Goal: Information Seeking & Learning: Learn about a topic

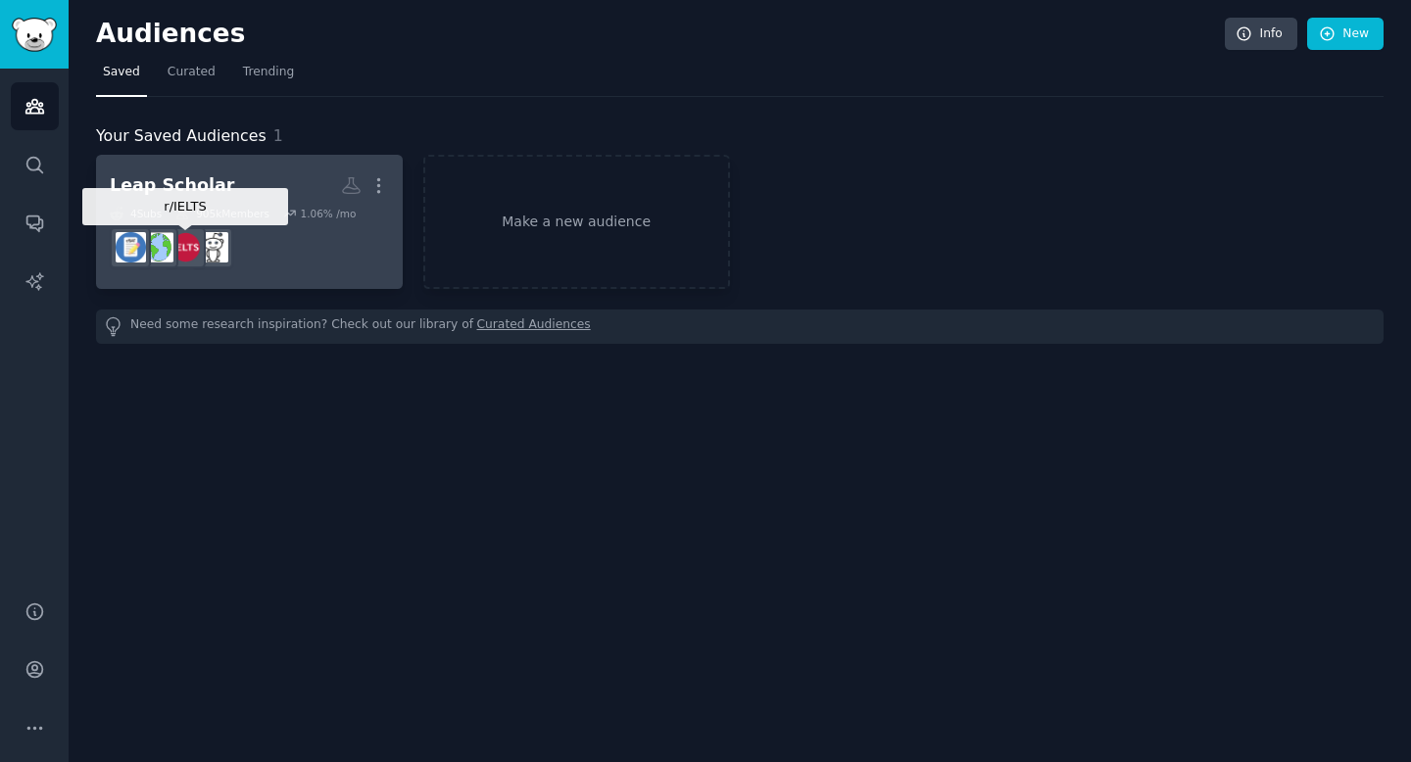
click at [178, 227] on div at bounding box center [157, 247] width 41 height 41
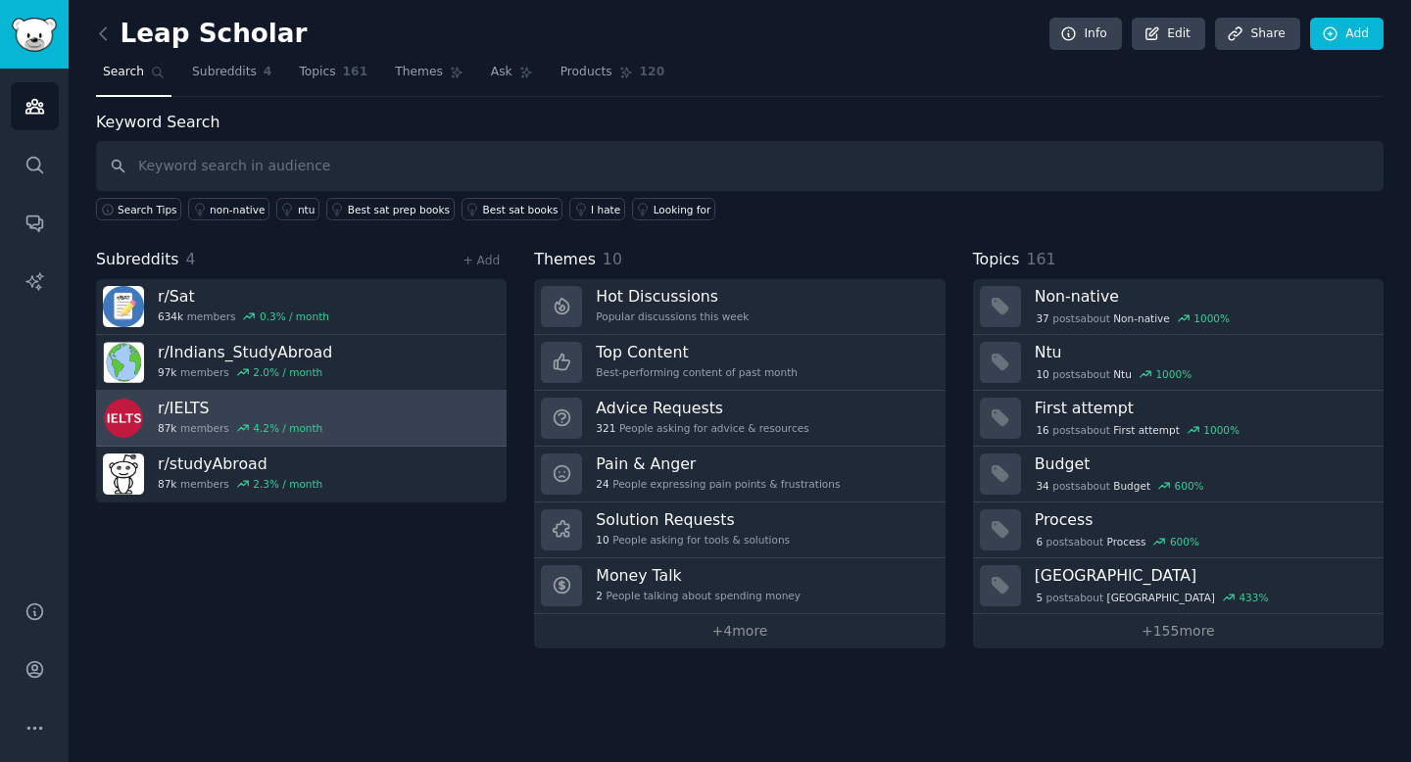
click at [274, 417] on h3 "r/ IELTS" at bounding box center [240, 408] width 165 height 21
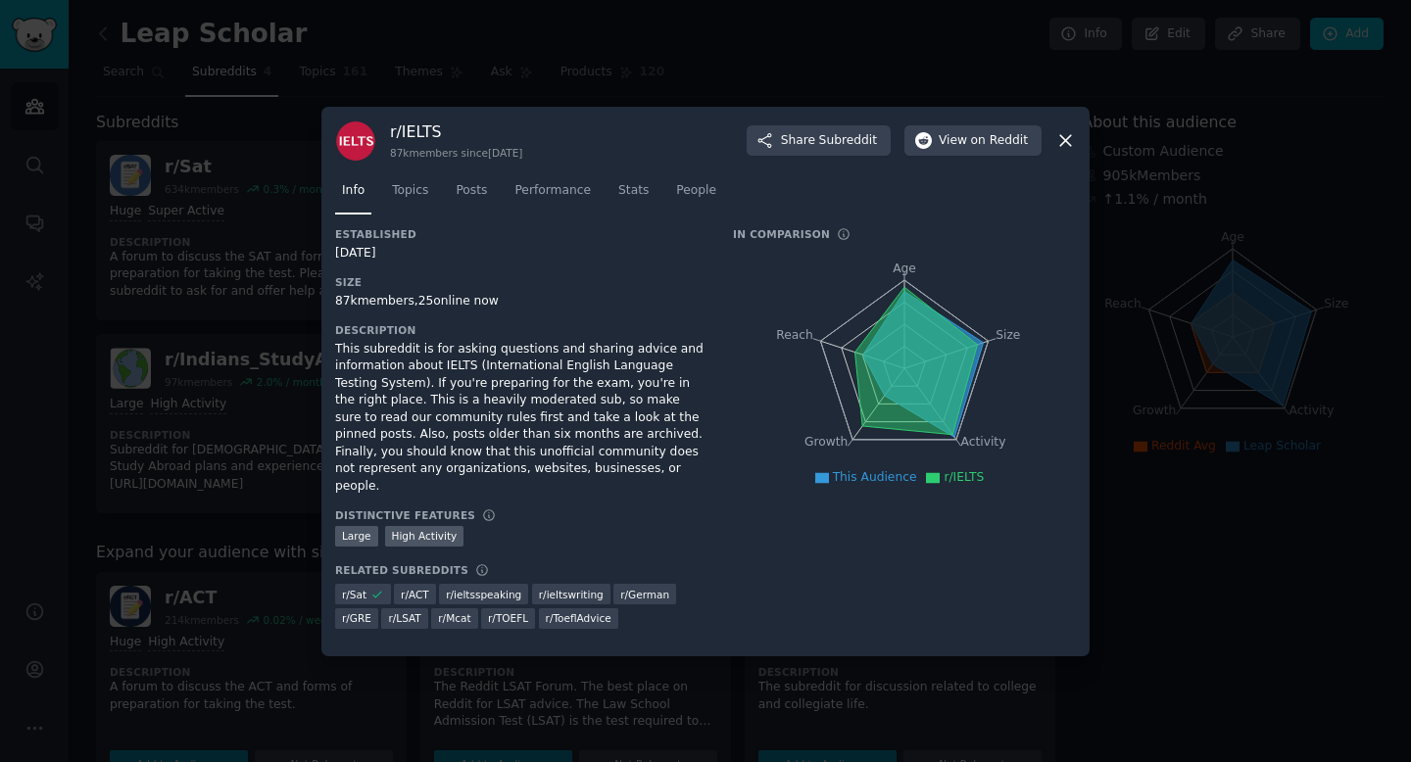
click at [425, 391] on div "This subreddit is for asking questions and sharing advice and information about…" at bounding box center [520, 418] width 370 height 155
click at [400, 211] on link "Topics" at bounding box center [410, 195] width 50 height 40
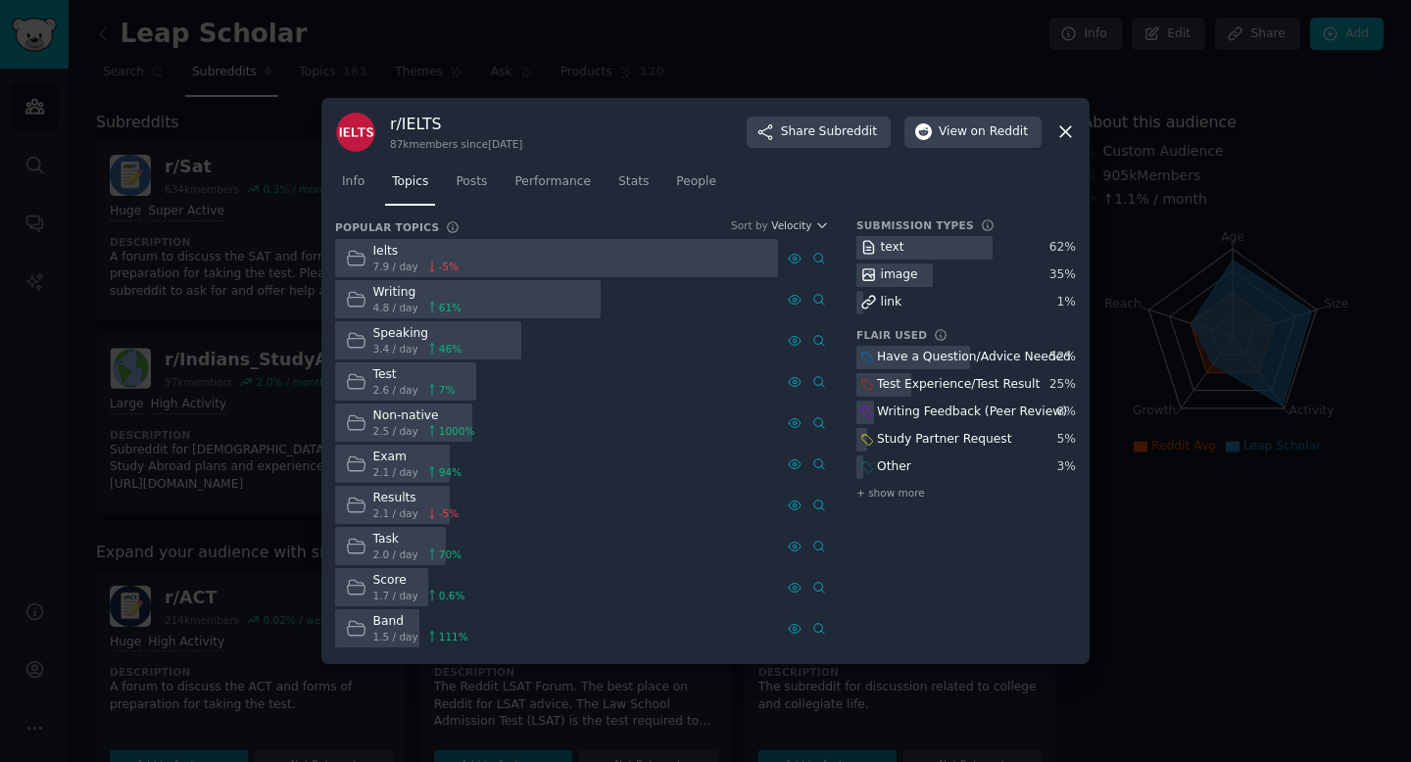
click at [293, 337] on div at bounding box center [705, 381] width 1411 height 762
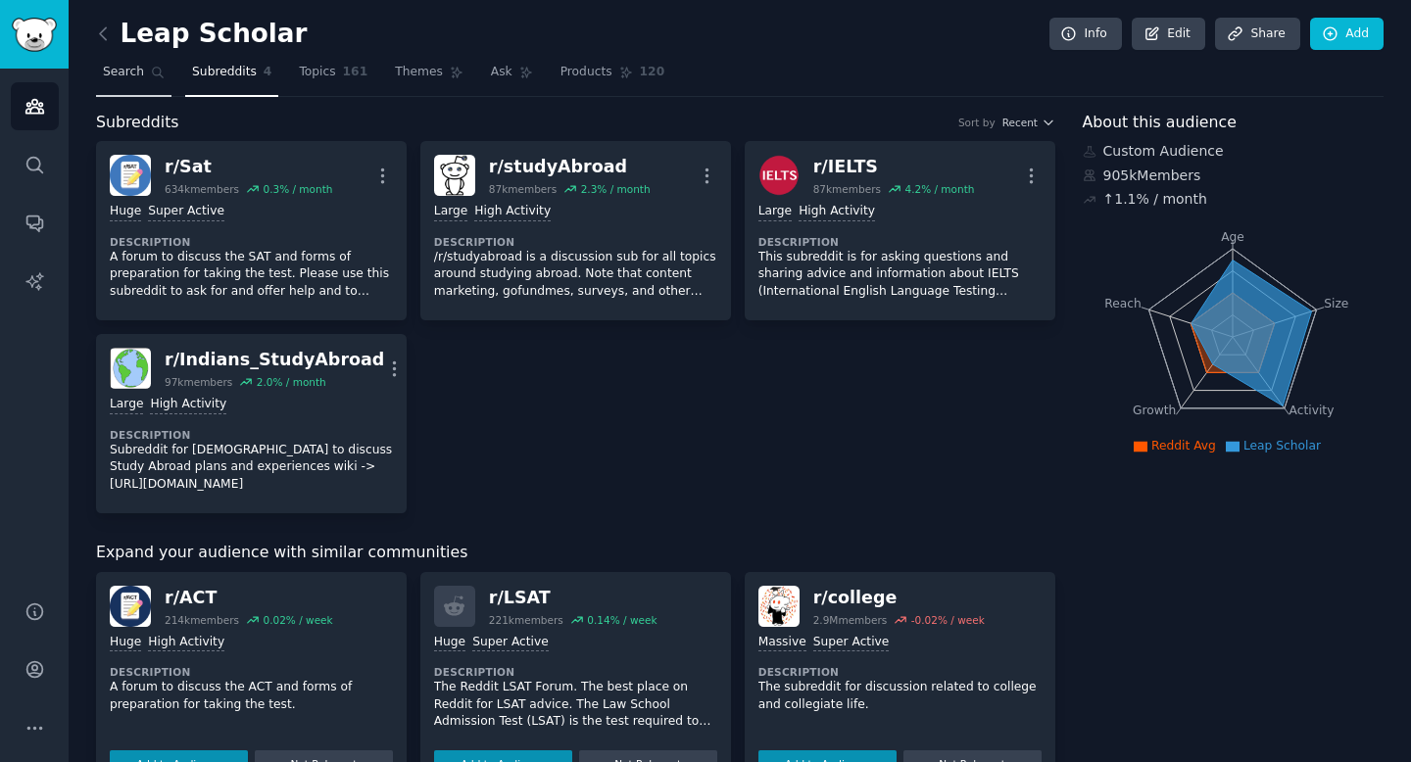
click at [145, 92] on link "Search" at bounding box center [133, 77] width 75 height 40
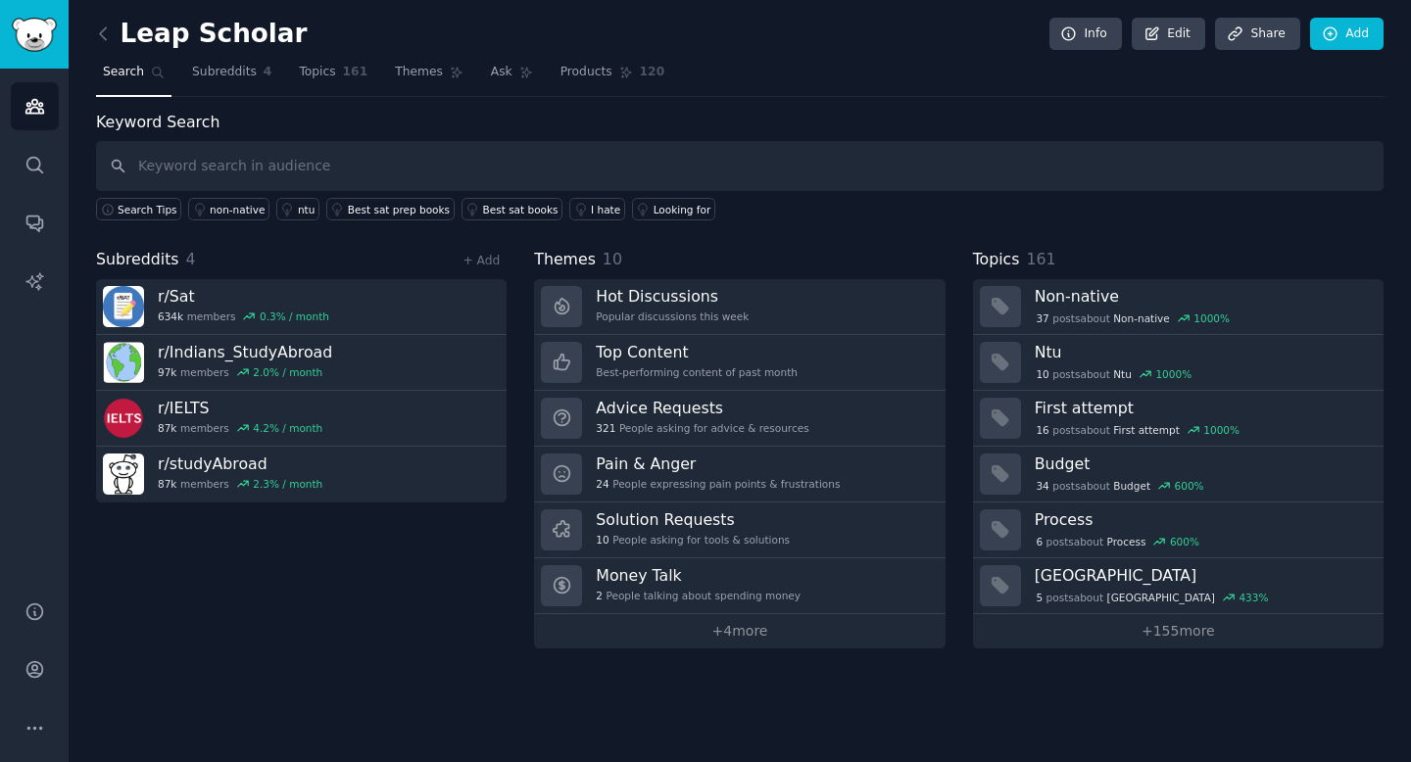
click at [221, 169] on input "text" at bounding box center [739, 166] width 1287 height 50
type input "IELTS"
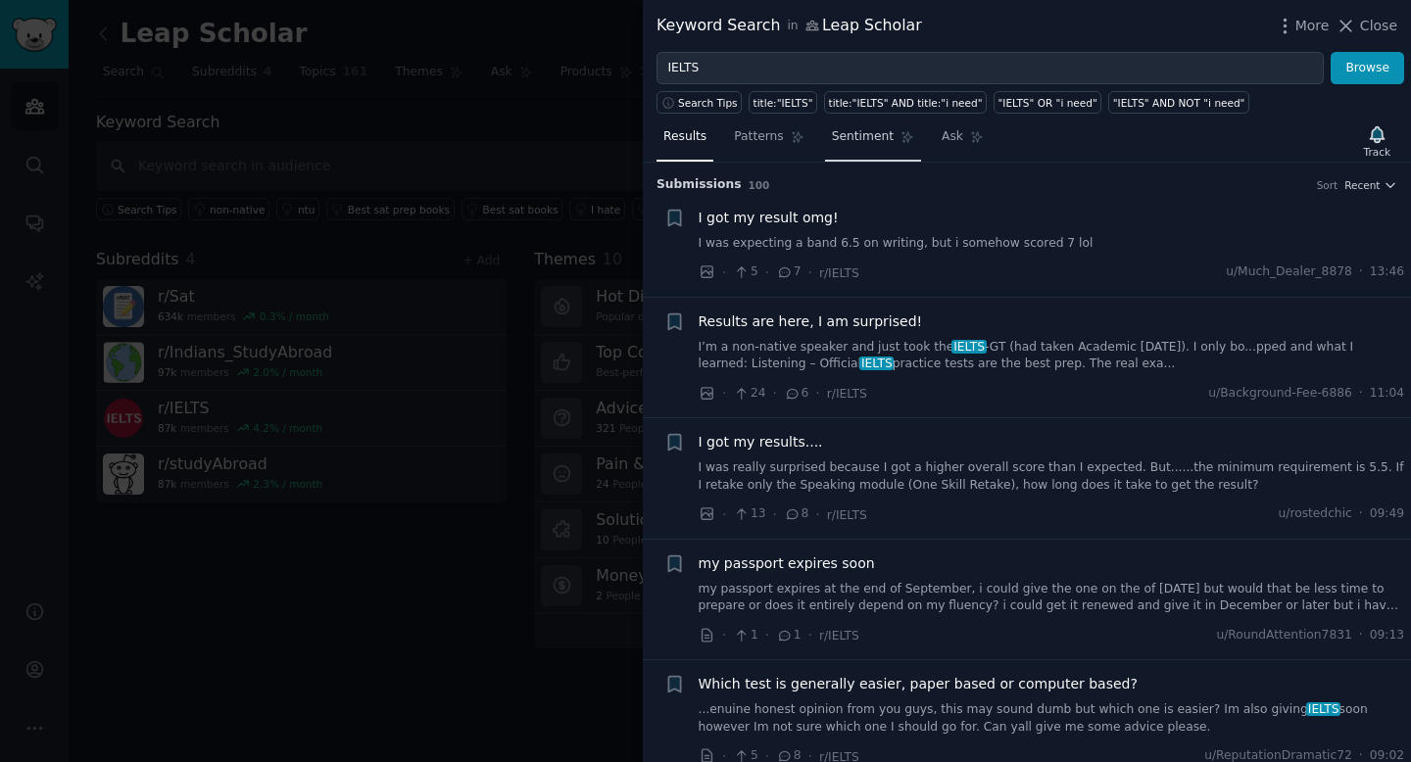
click at [862, 140] on span "Sentiment" at bounding box center [863, 137] width 62 height 18
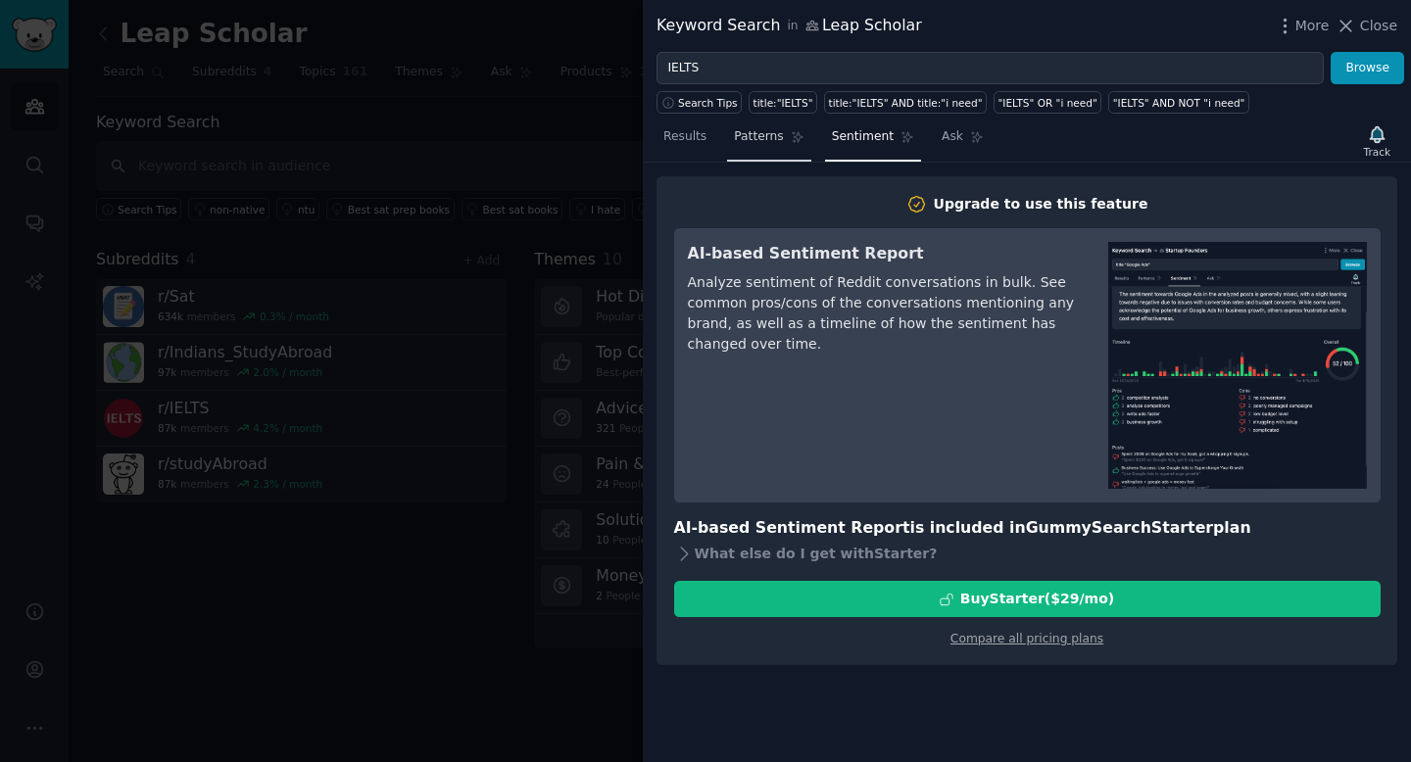
click at [772, 149] on link "Patterns" at bounding box center [768, 141] width 83 height 40
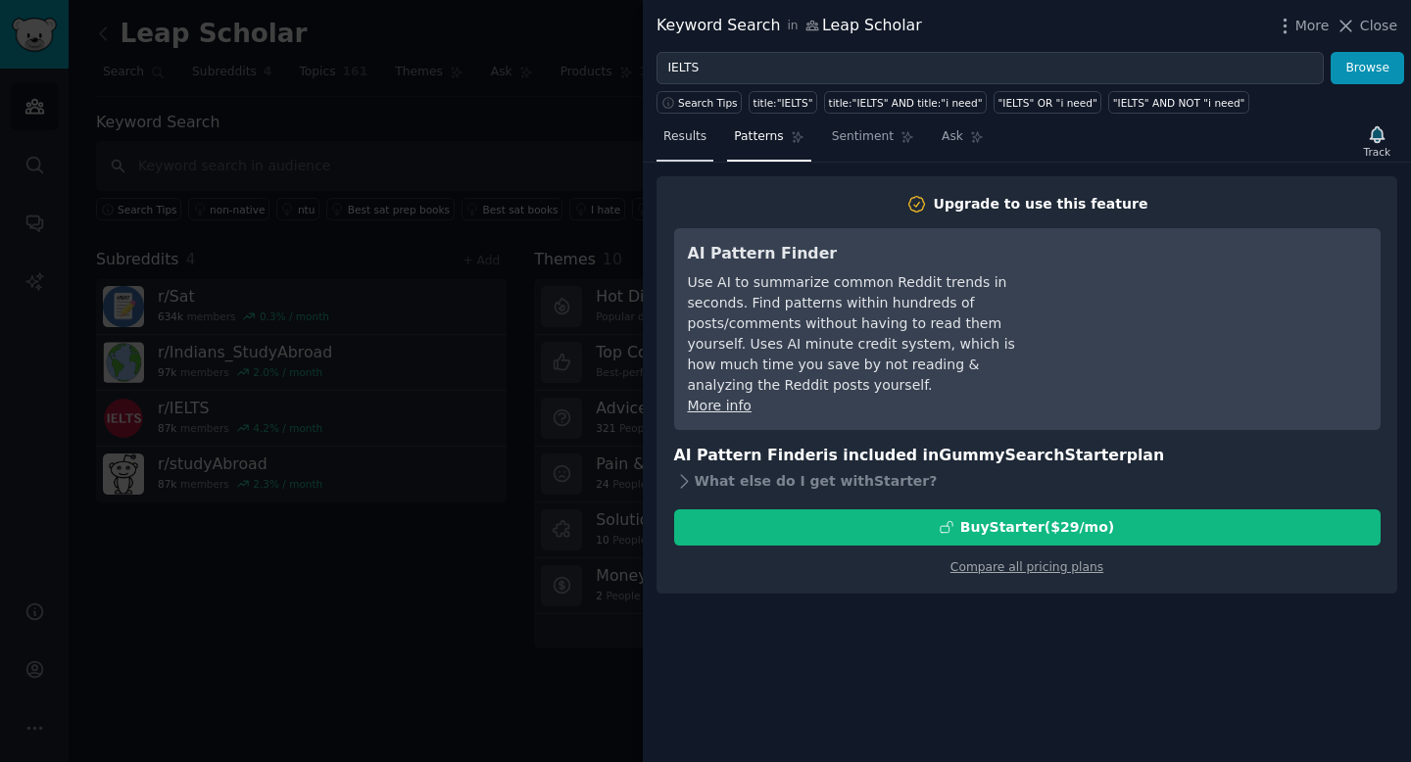
click at [676, 134] on span "Results" at bounding box center [684, 137] width 43 height 18
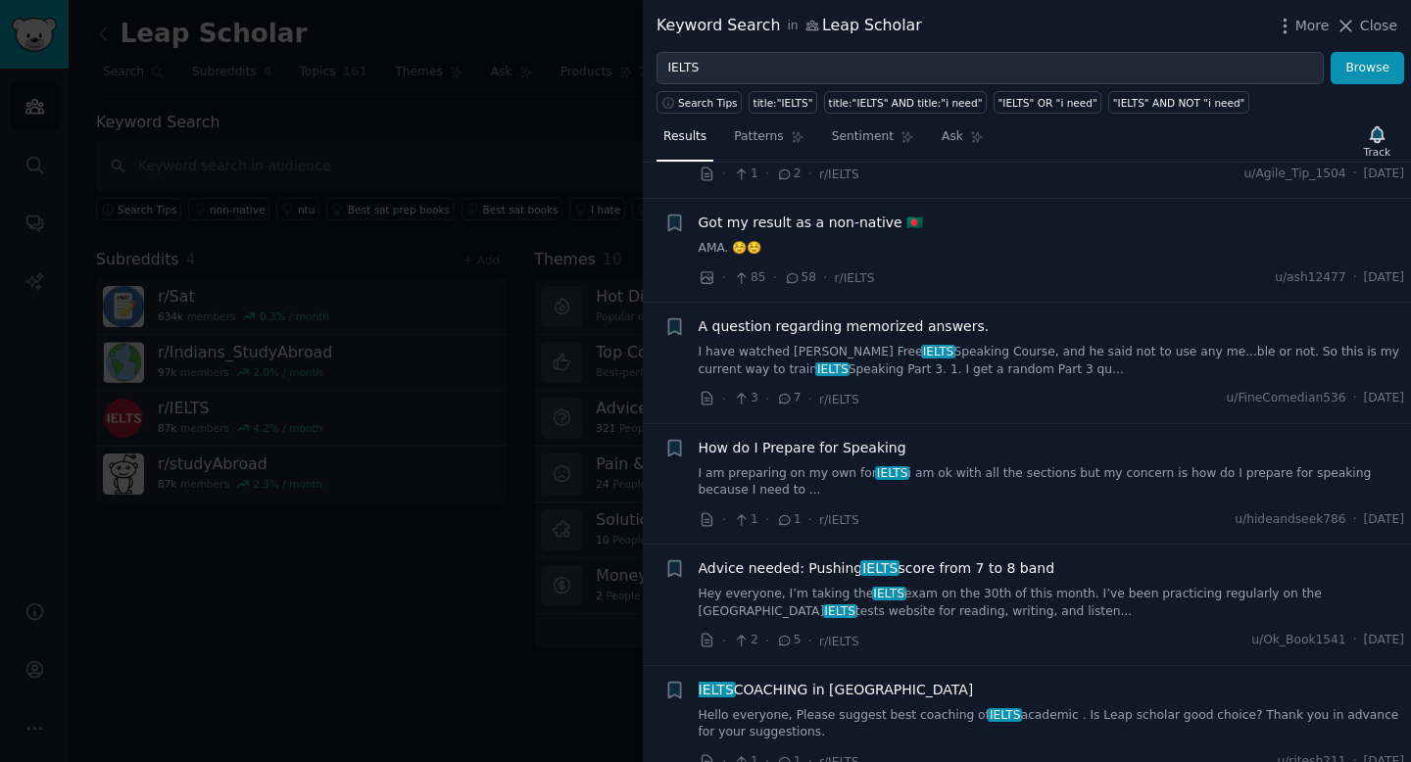
scroll to position [1708, 0]
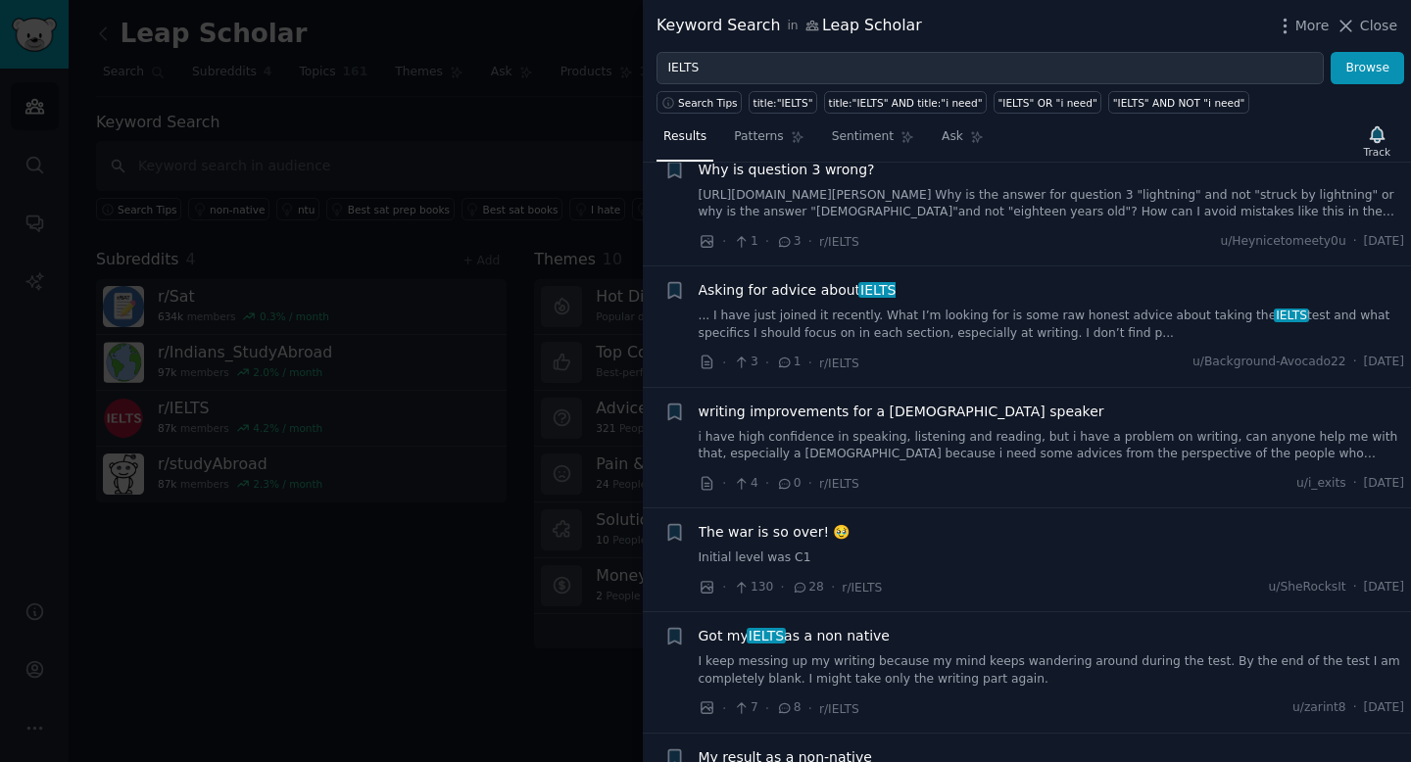
click at [303, 617] on div at bounding box center [705, 381] width 1411 height 762
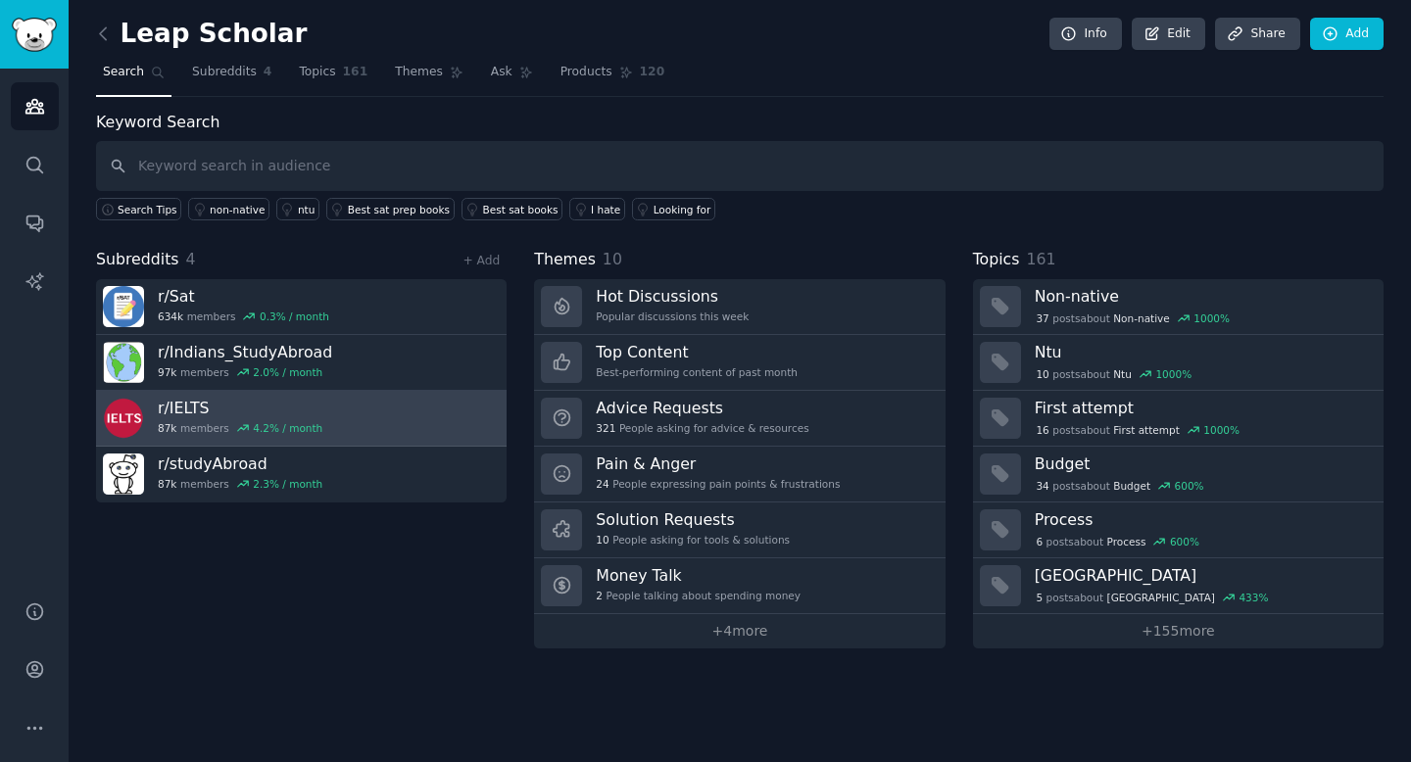
click at [357, 405] on link "r/ IELTS 87k members 4.2 % / month" at bounding box center [301, 419] width 410 height 56
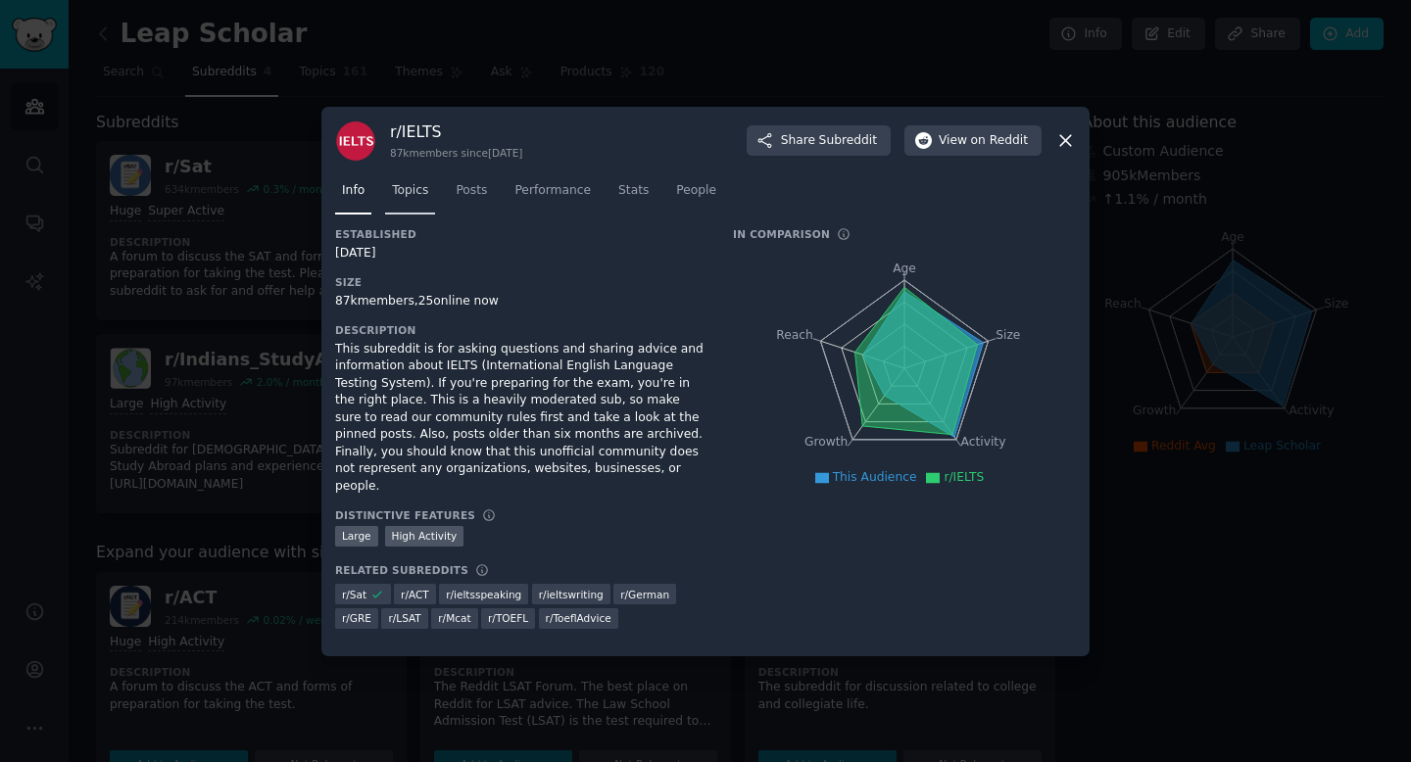
click at [409, 211] on link "Topics" at bounding box center [410, 195] width 50 height 40
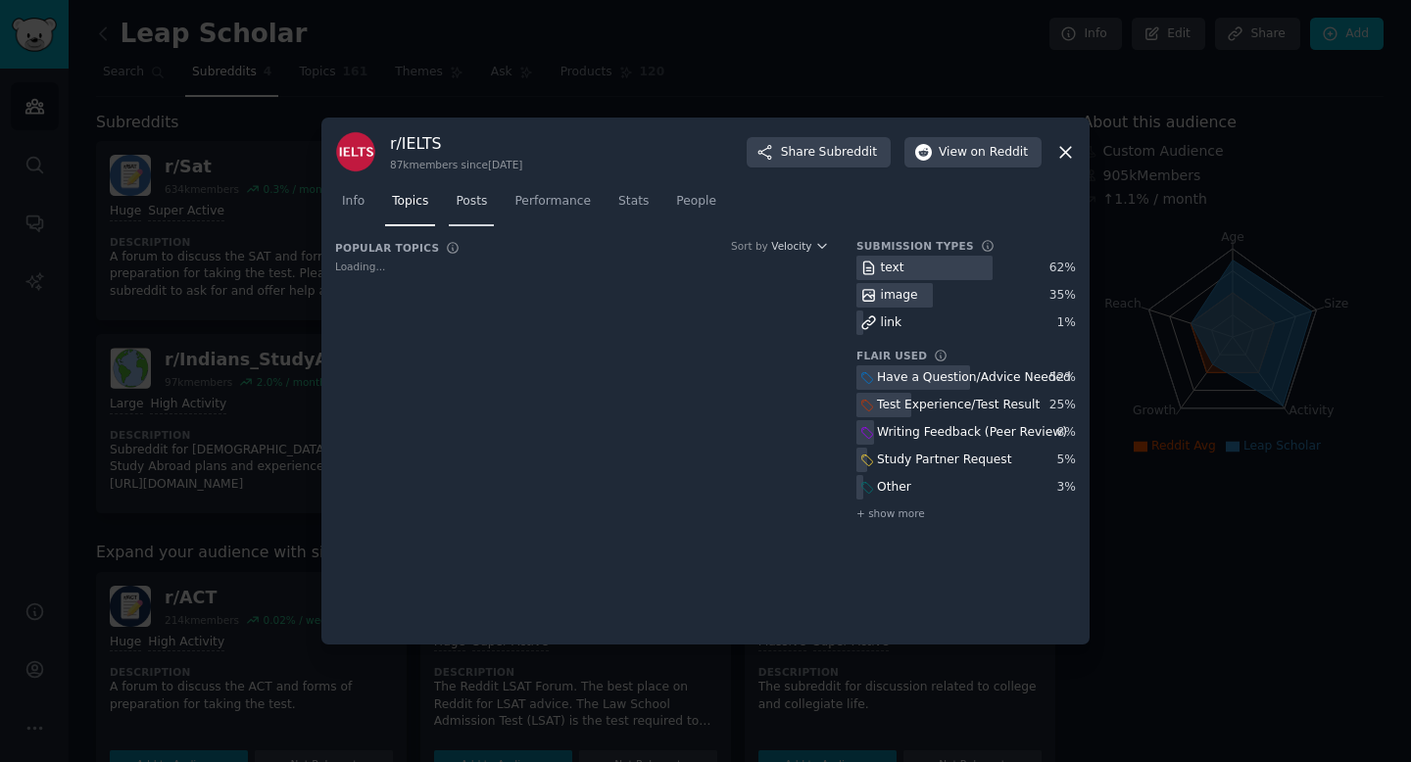
click at [481, 201] on span "Posts" at bounding box center [471, 202] width 31 height 18
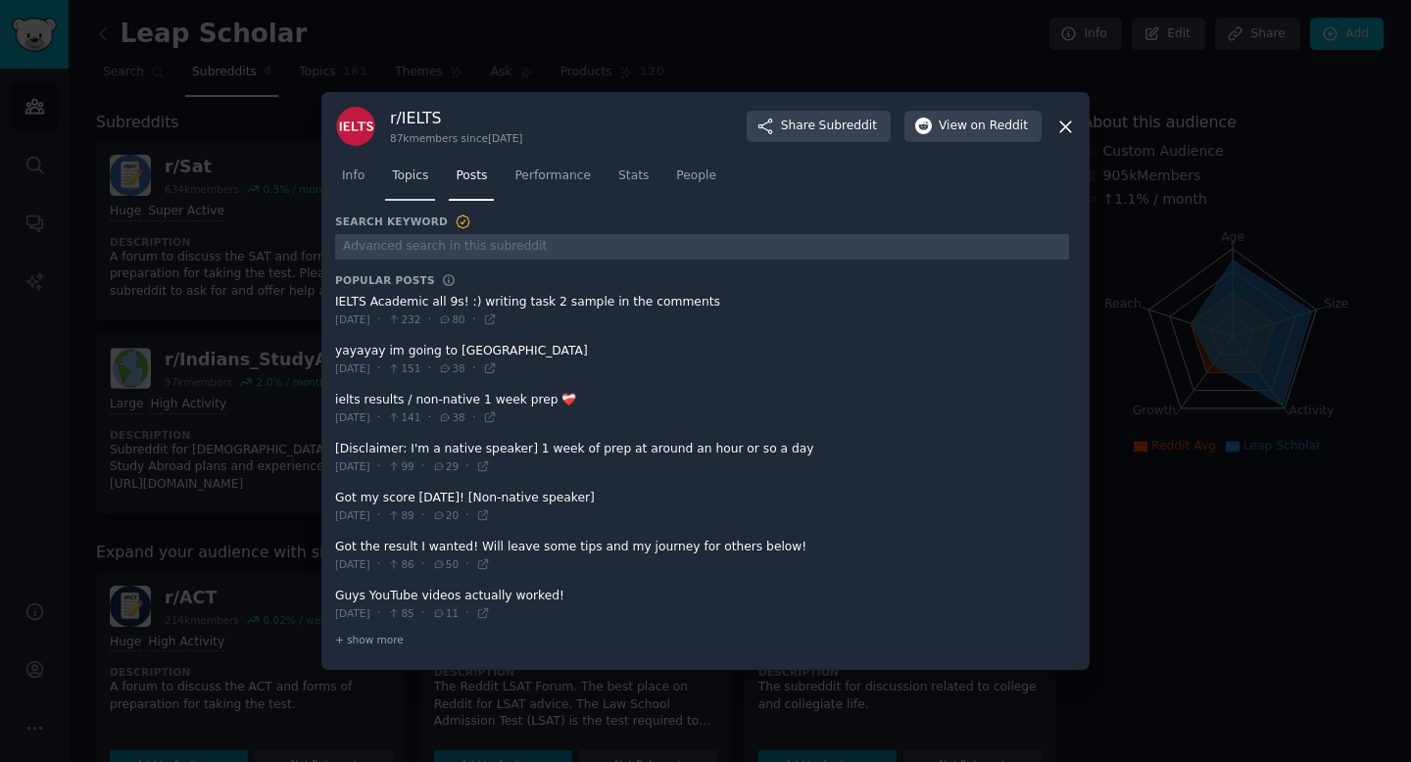
click at [409, 172] on span "Topics" at bounding box center [410, 177] width 36 height 18
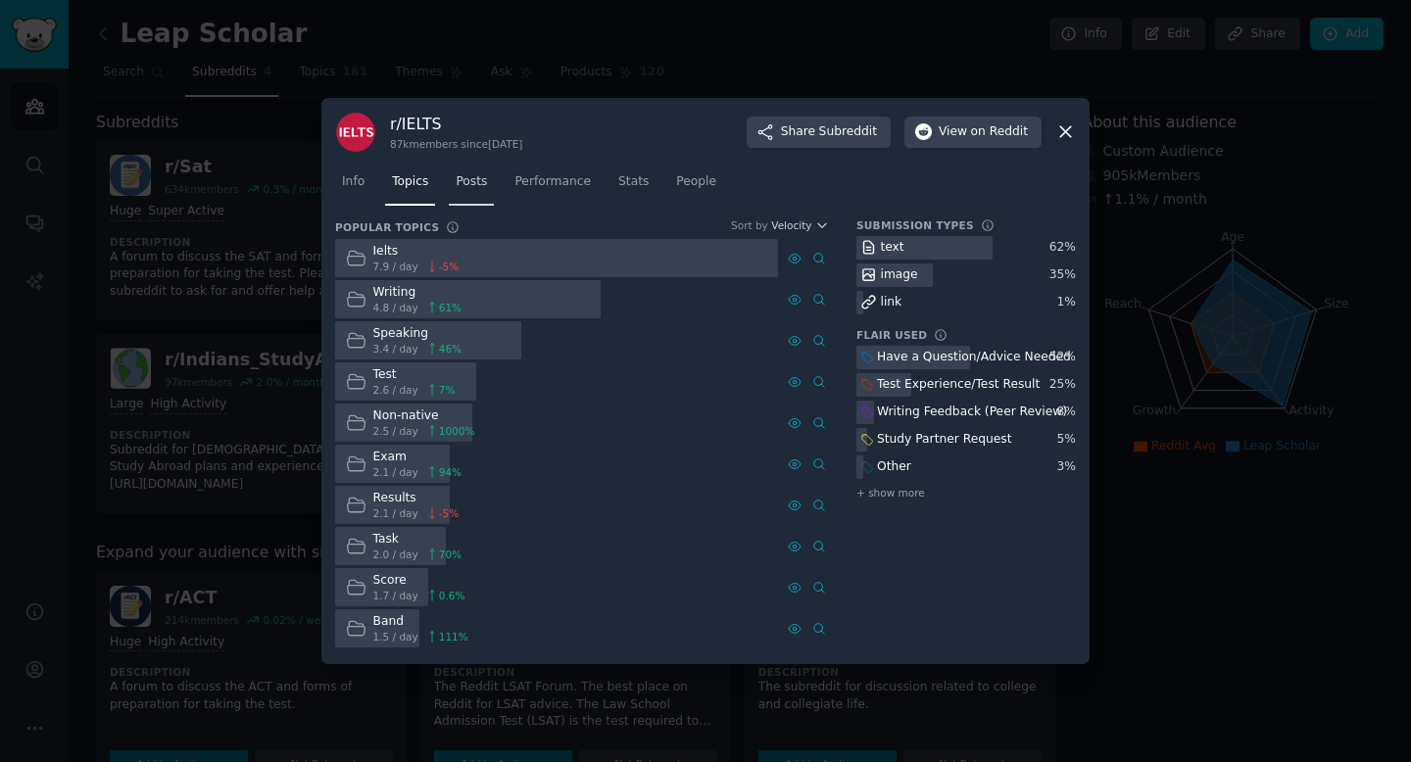
click at [471, 206] on link "Posts" at bounding box center [471, 187] width 45 height 40
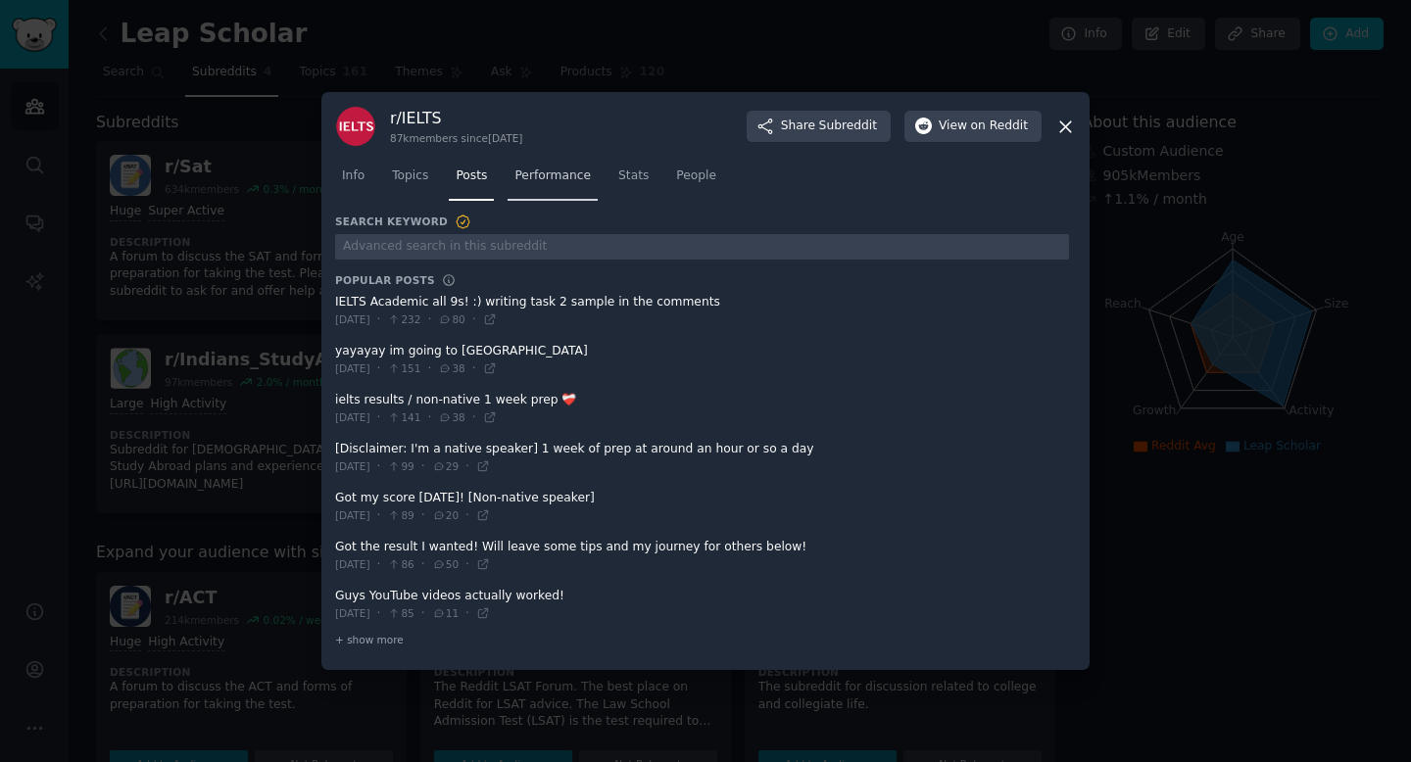
click at [553, 174] on span "Performance" at bounding box center [552, 177] width 76 height 18
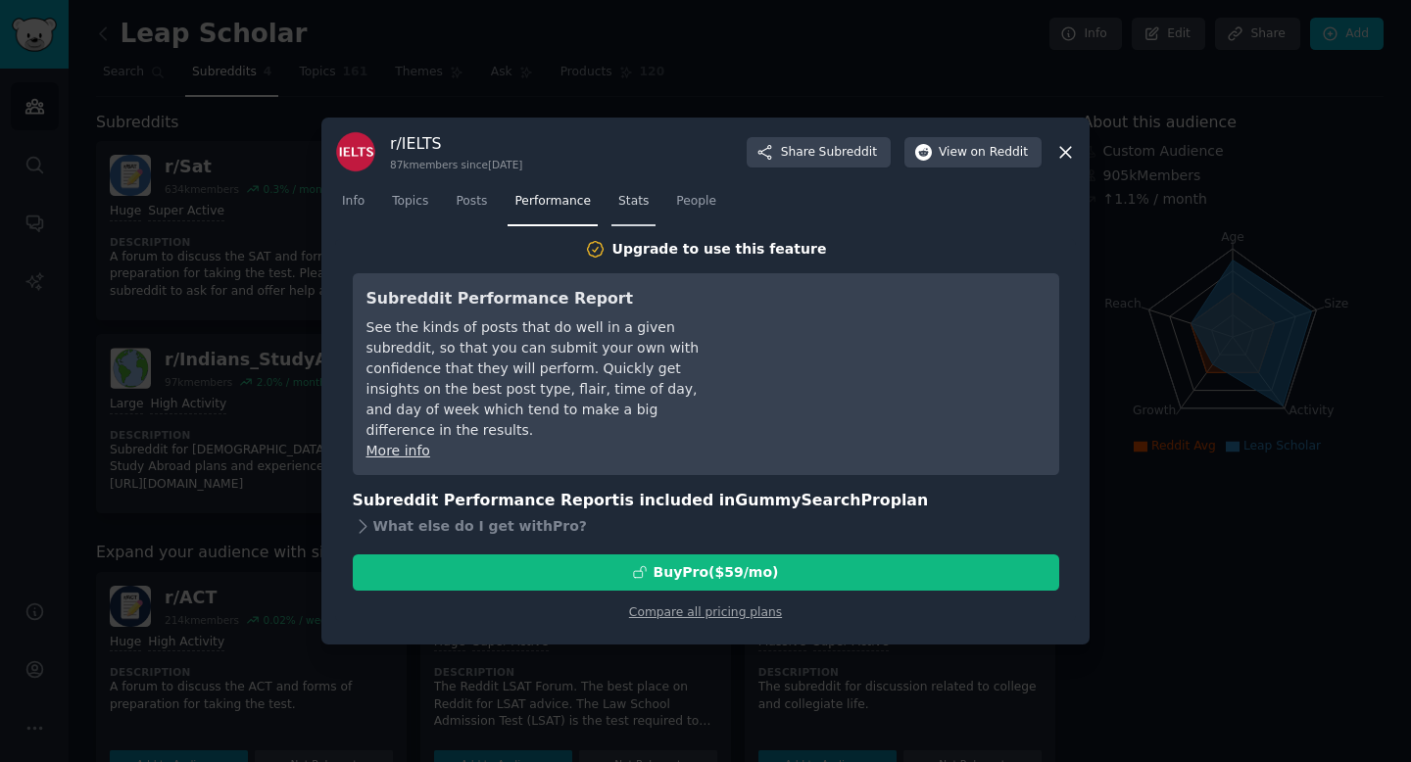
click at [630, 209] on span "Stats" at bounding box center [633, 202] width 30 height 18
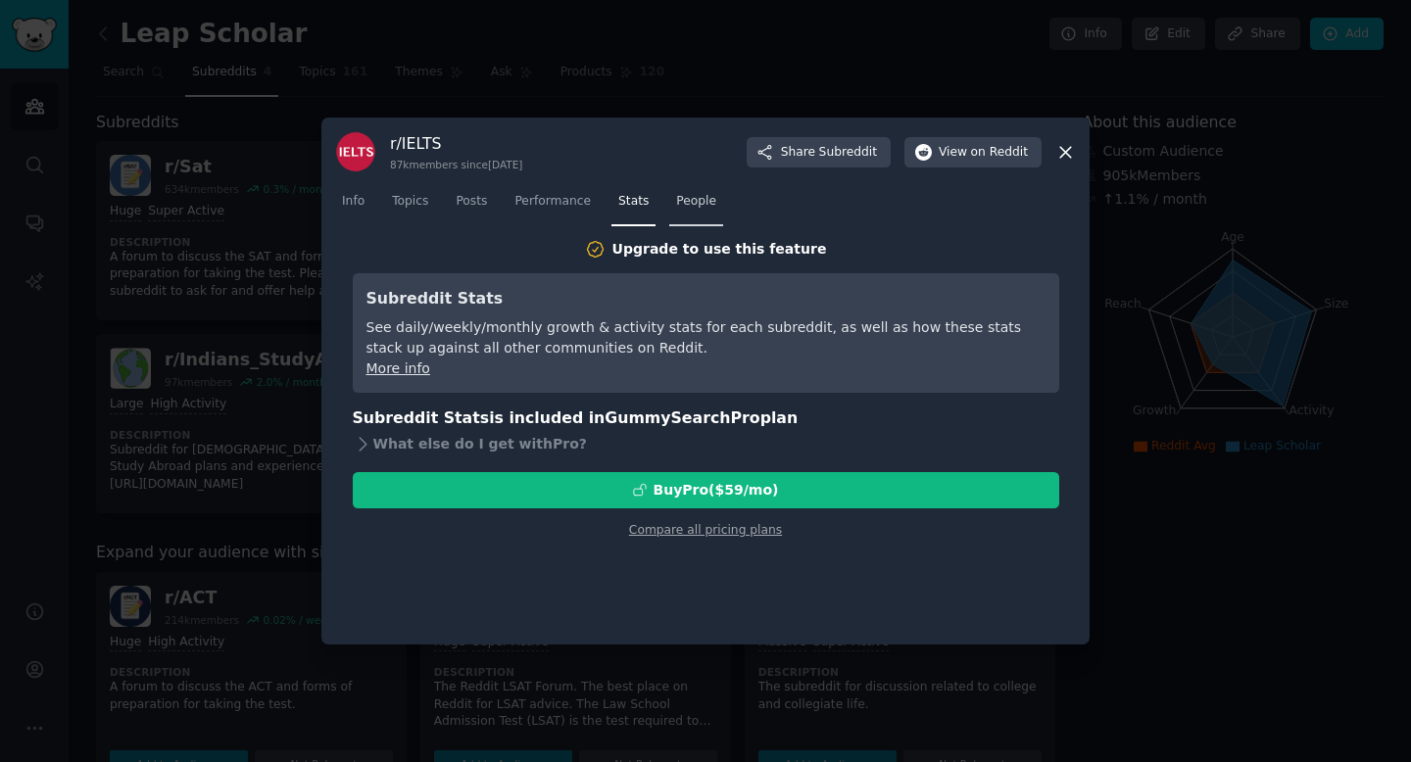
click at [712, 207] on span "People" at bounding box center [696, 202] width 40 height 18
click at [1065, 144] on icon at bounding box center [1065, 152] width 21 height 21
